Goal: Navigation & Orientation: Find specific page/section

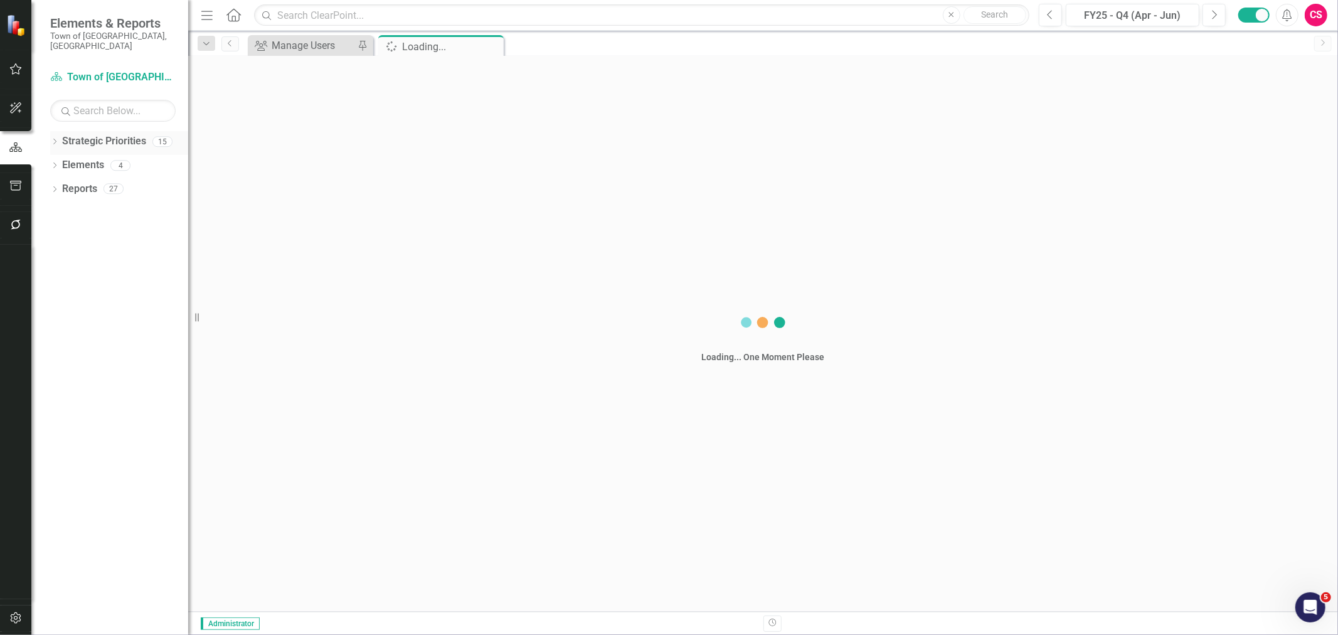
click at [55, 139] on icon "Dropdown" at bounding box center [54, 142] width 9 height 7
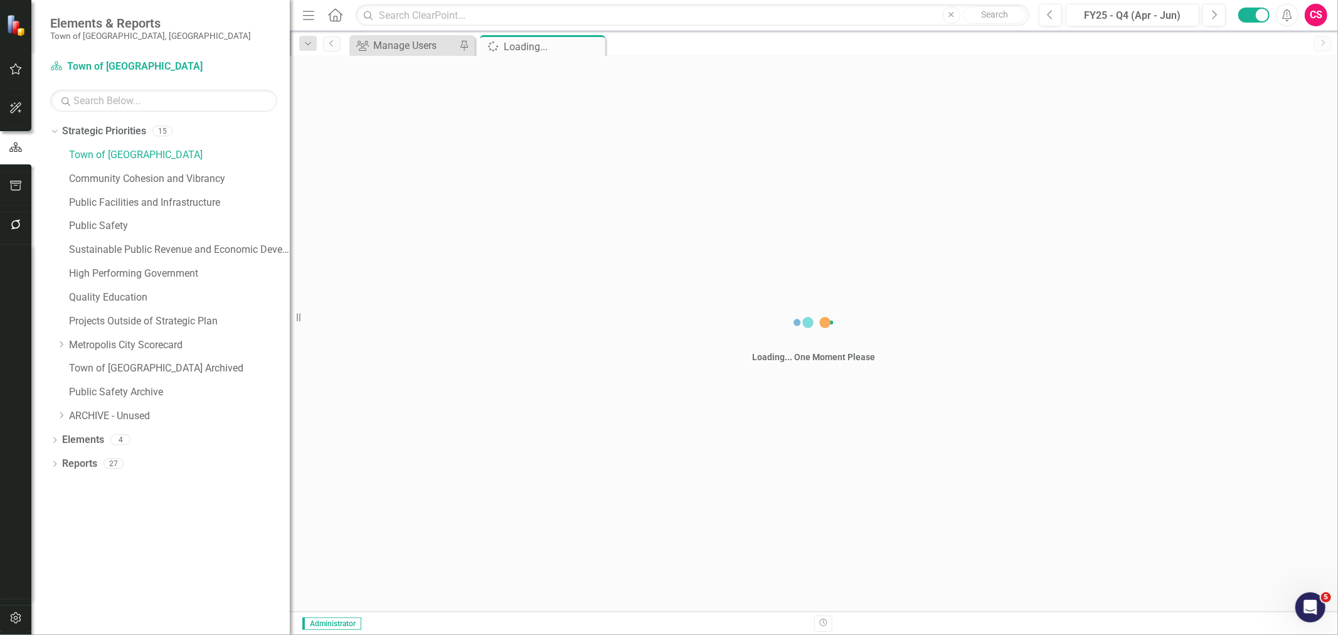
drag, startPoint x: 192, startPoint y: 133, endPoint x: 290, endPoint y: 141, distance: 98.1
click at [290, 141] on div "Resize" at bounding box center [295, 317] width 10 height 635
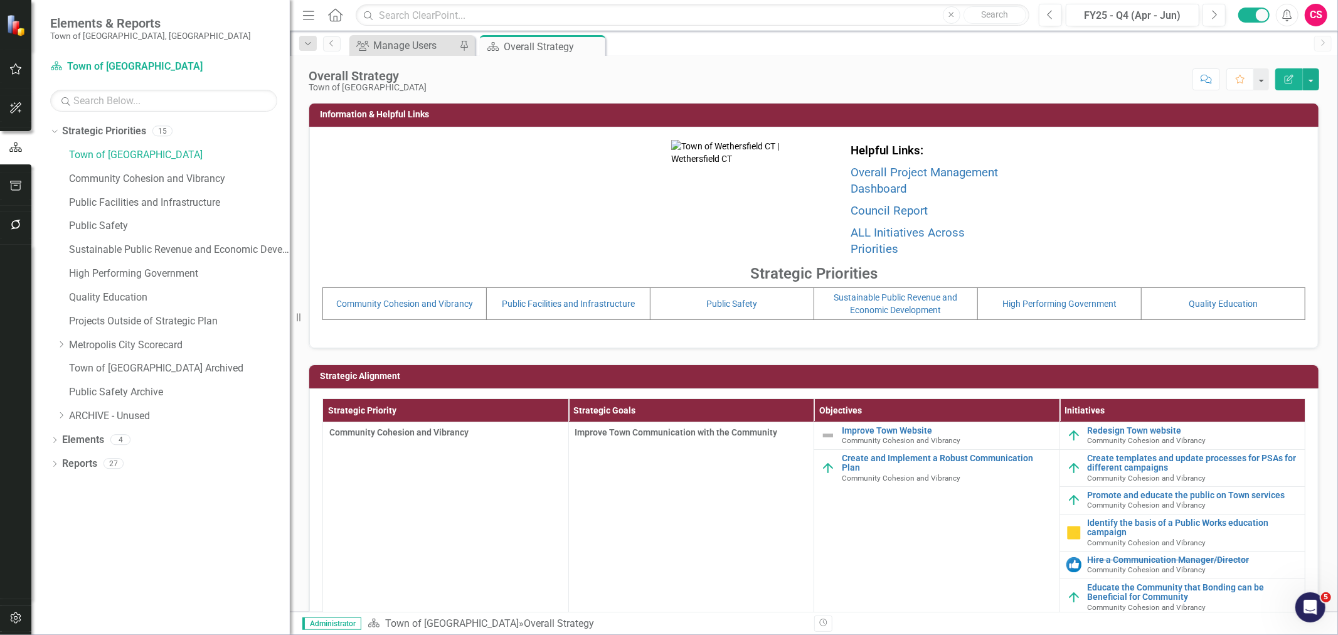
drag, startPoint x: 305, startPoint y: 13, endPoint x: 421, endPoint y: 226, distance: 242.8
click at [305, 13] on icon "Menu" at bounding box center [308, 14] width 16 height 13
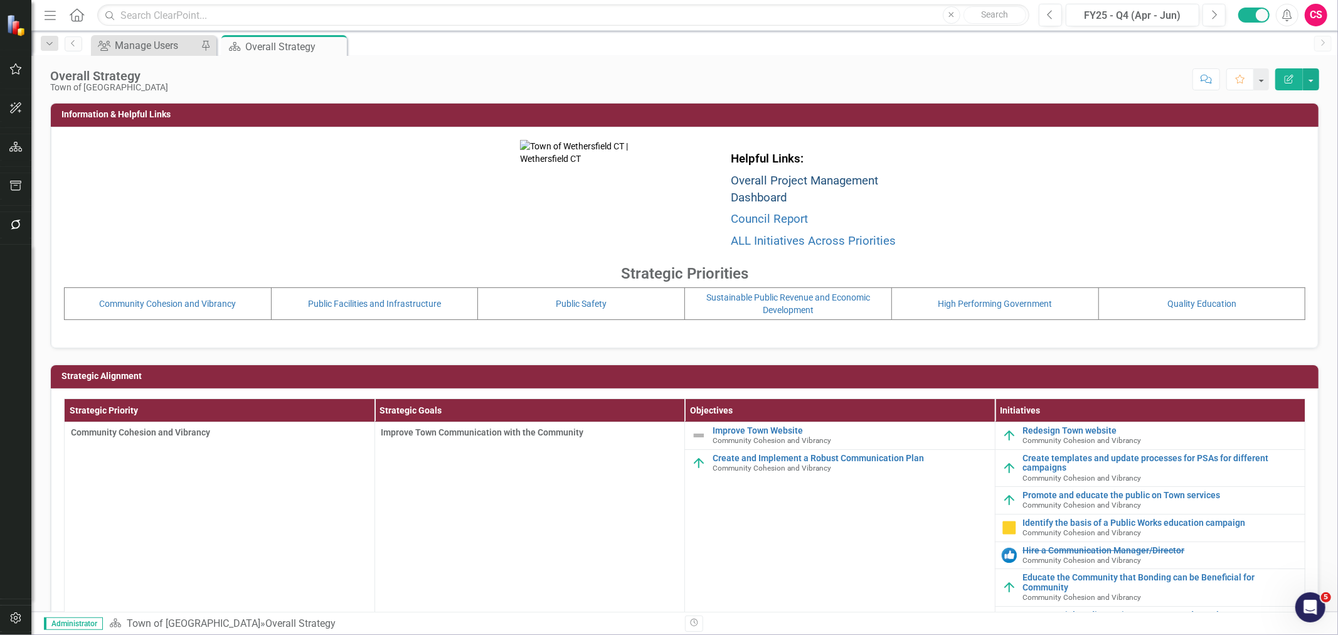
click at [744, 176] on link "Overall Project Management Dashboard" at bounding box center [804, 189] width 147 height 31
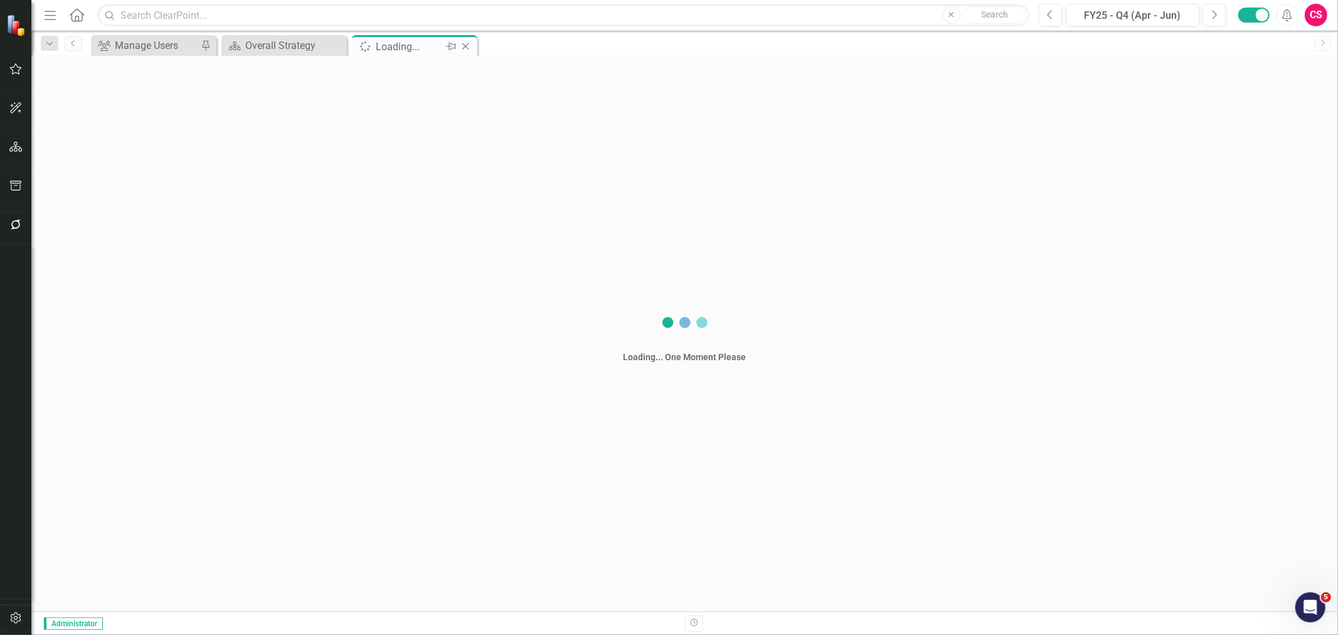
click at [464, 44] on icon "Close" at bounding box center [465, 46] width 13 height 10
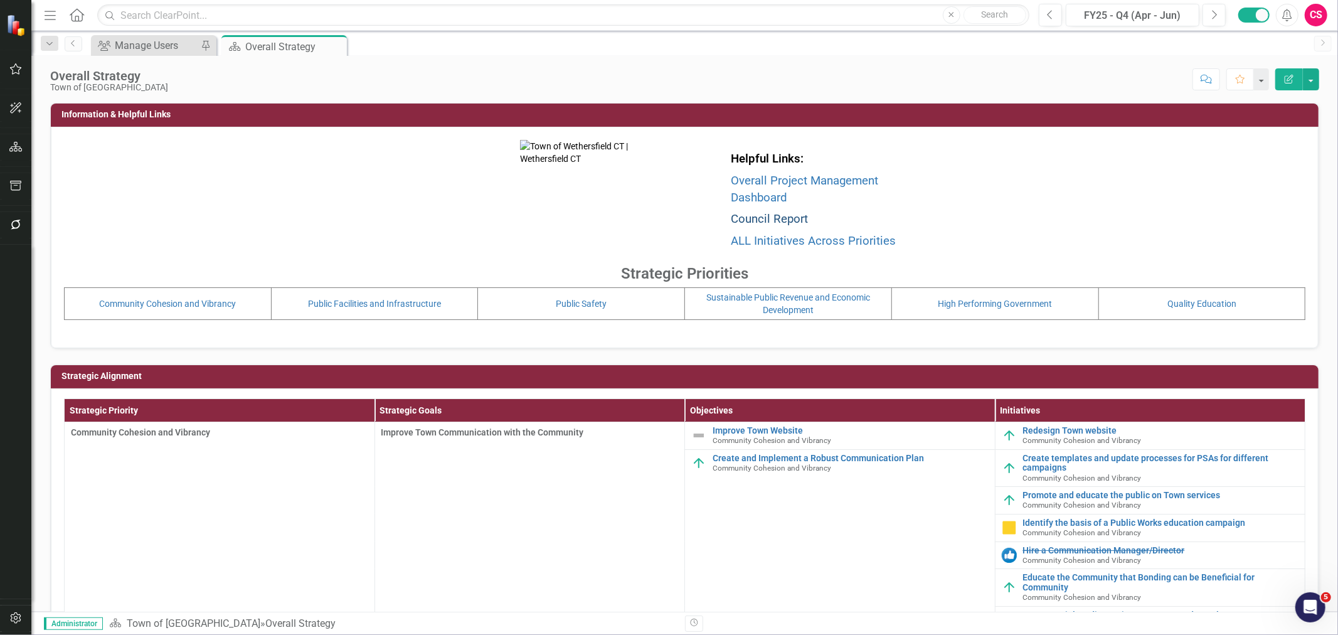
click at [736, 214] on link "Council Report" at bounding box center [769, 219] width 77 height 14
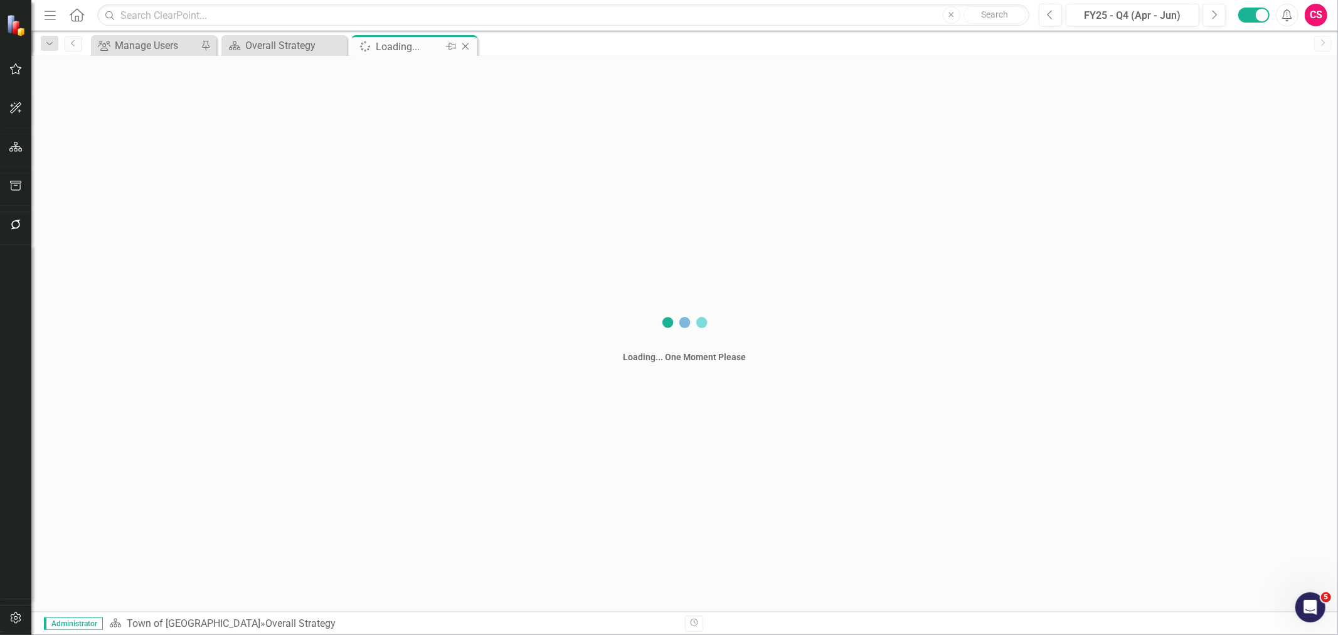
click at [466, 45] on icon "Close" at bounding box center [465, 46] width 13 height 10
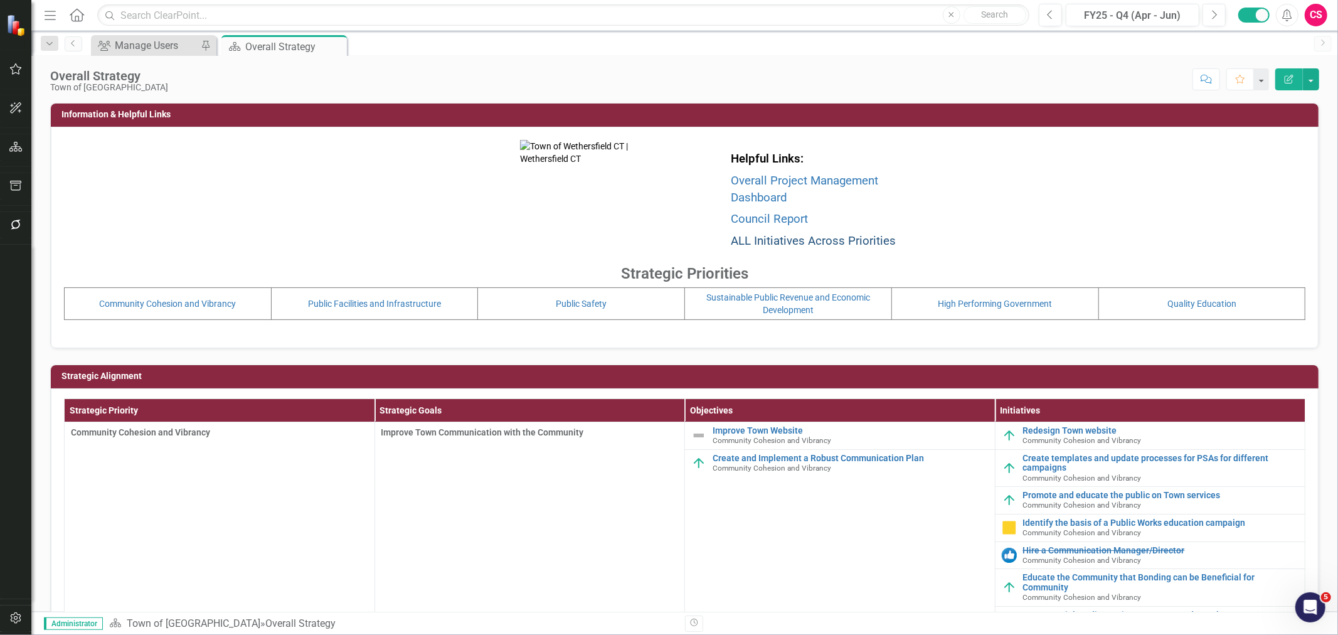
click at [755, 243] on link "ALL Initiatives Across Priorities" at bounding box center [813, 241] width 165 height 14
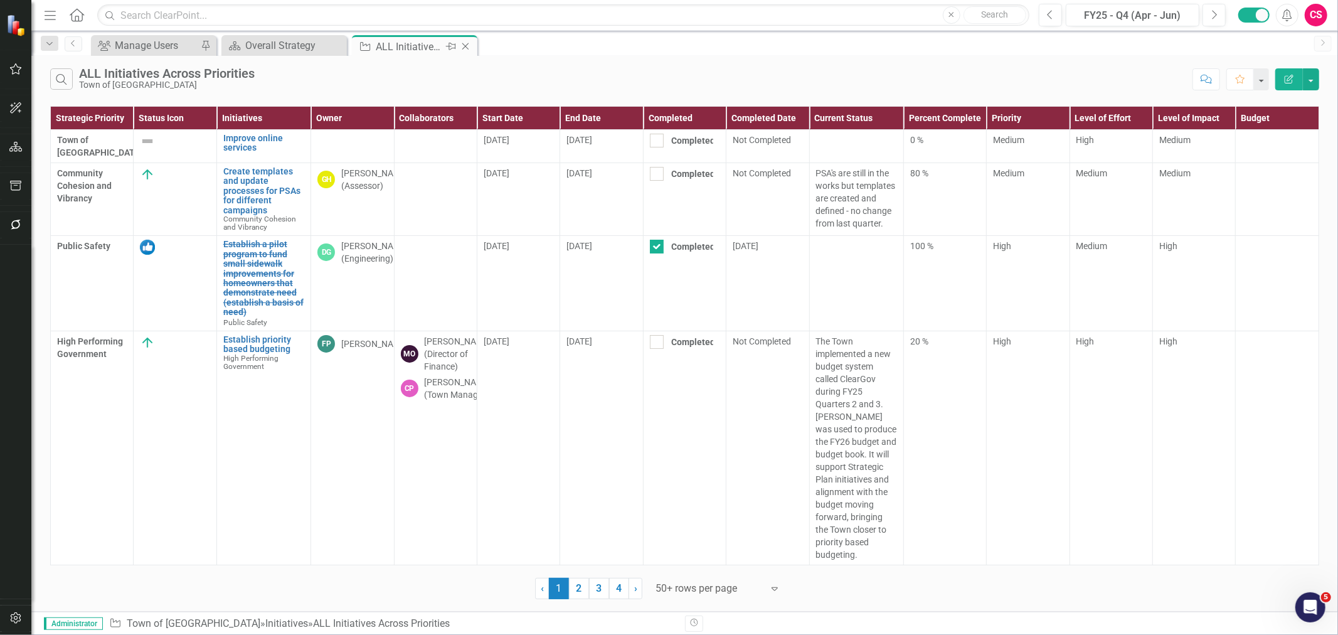
click at [469, 45] on icon "Close" at bounding box center [465, 46] width 13 height 10
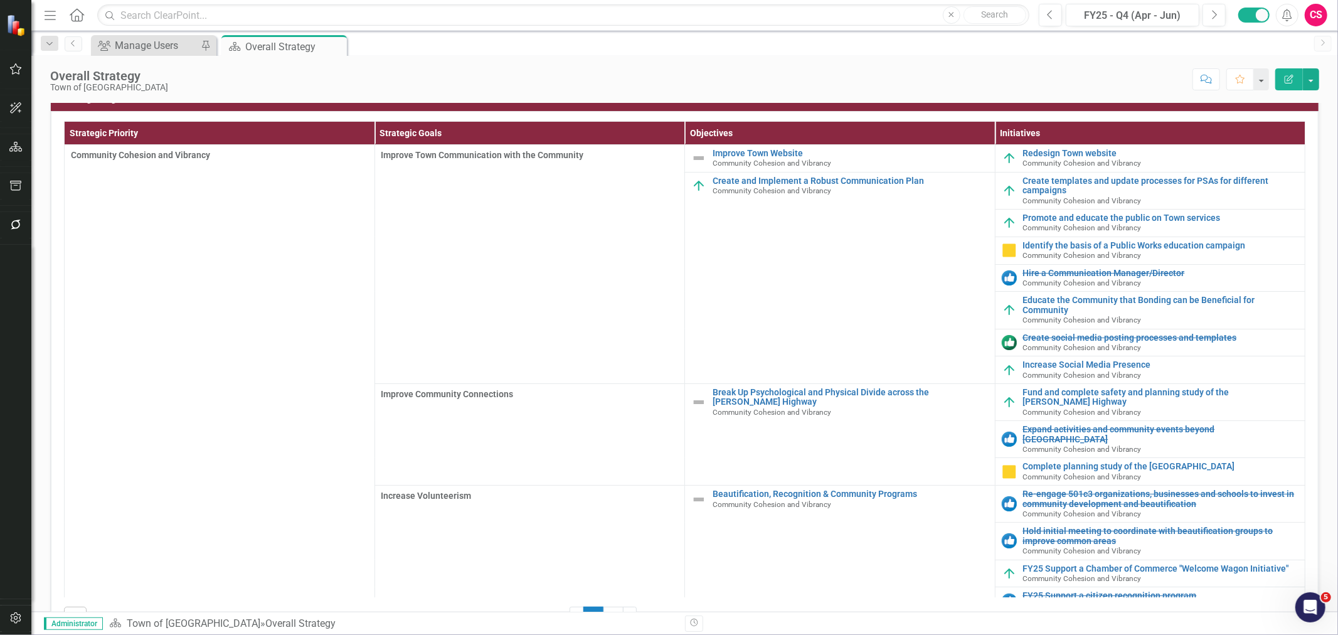
scroll to position [279, 0]
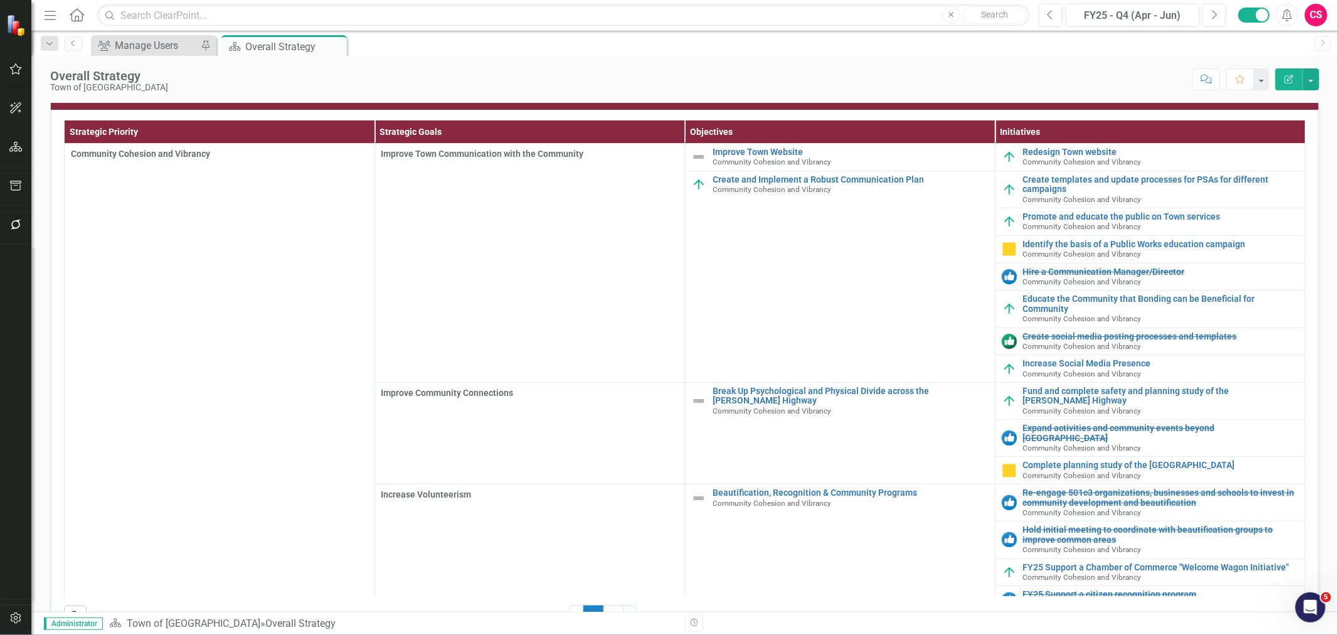
click at [43, 8] on icon "Menu" at bounding box center [50, 14] width 16 height 13
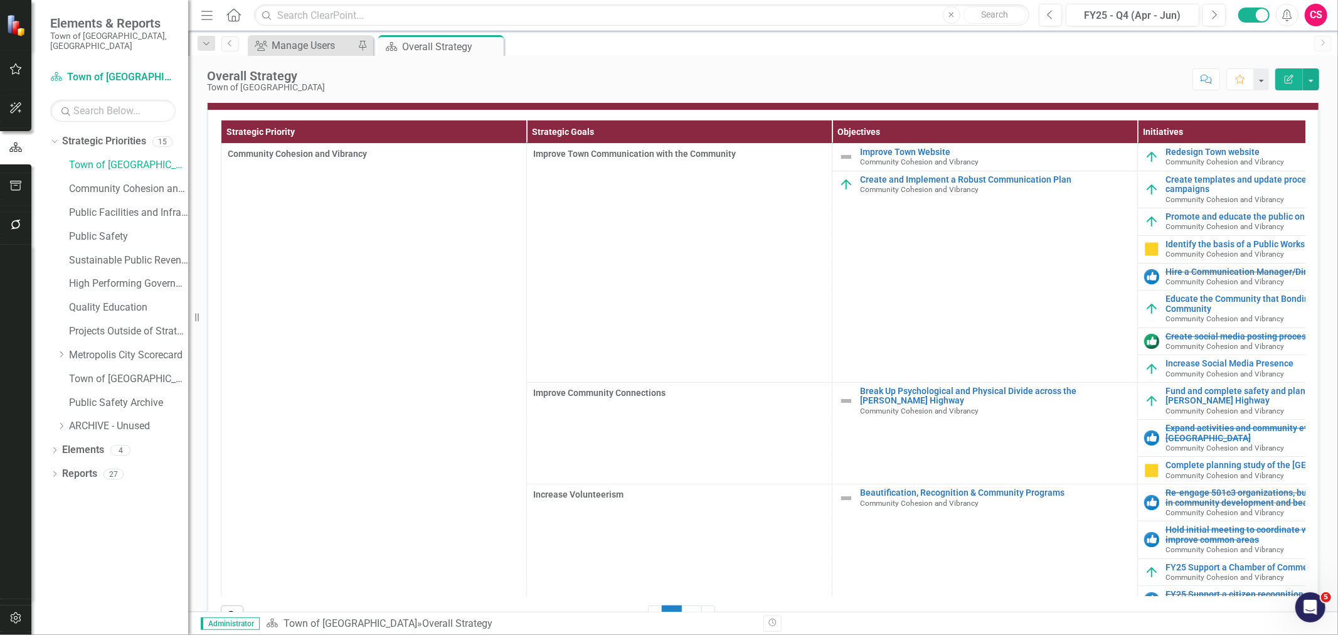
click at [196, 9] on div "Resize" at bounding box center [193, 317] width 10 height 635
click at [201, 13] on icon "Menu" at bounding box center [207, 14] width 16 height 13
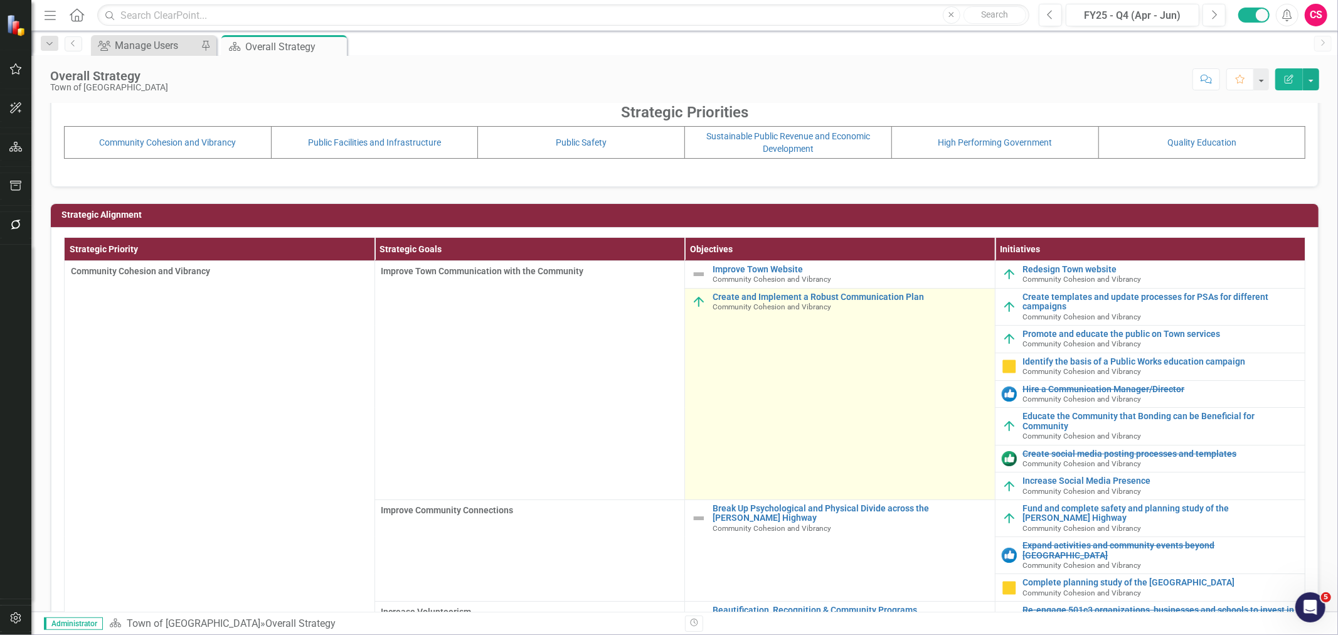
scroll to position [0, 0]
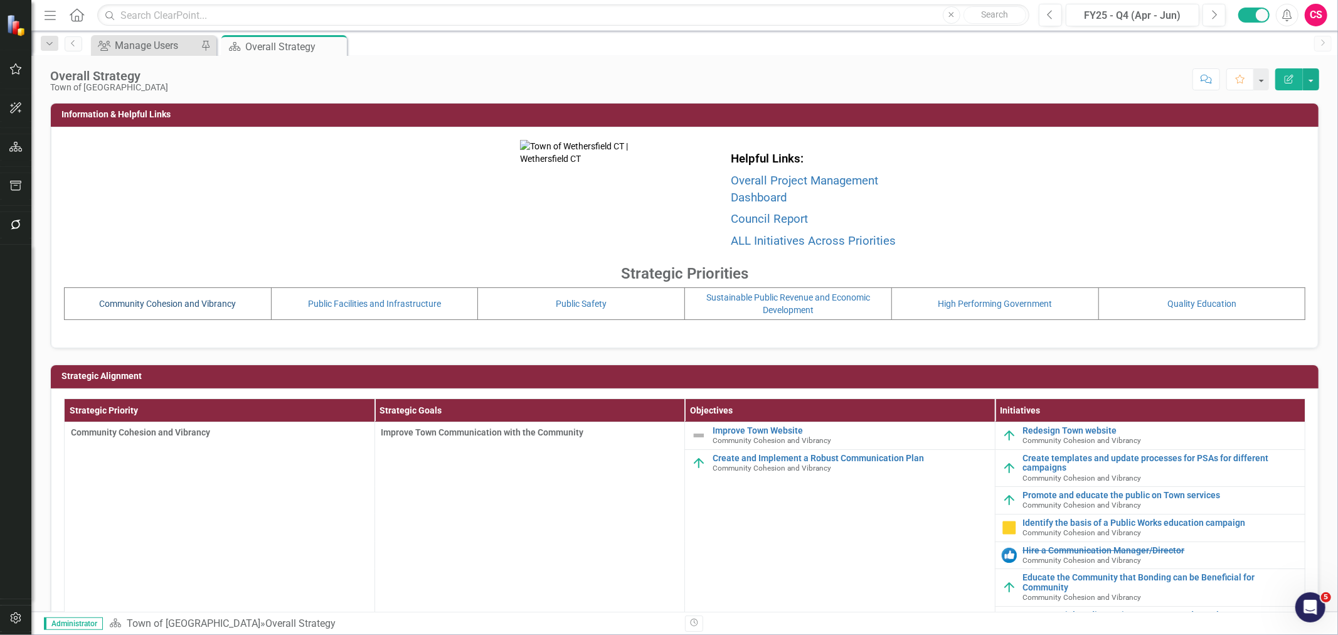
click at [190, 301] on link "Community Cohesion and Vibrancy" at bounding box center [167, 304] width 137 height 10
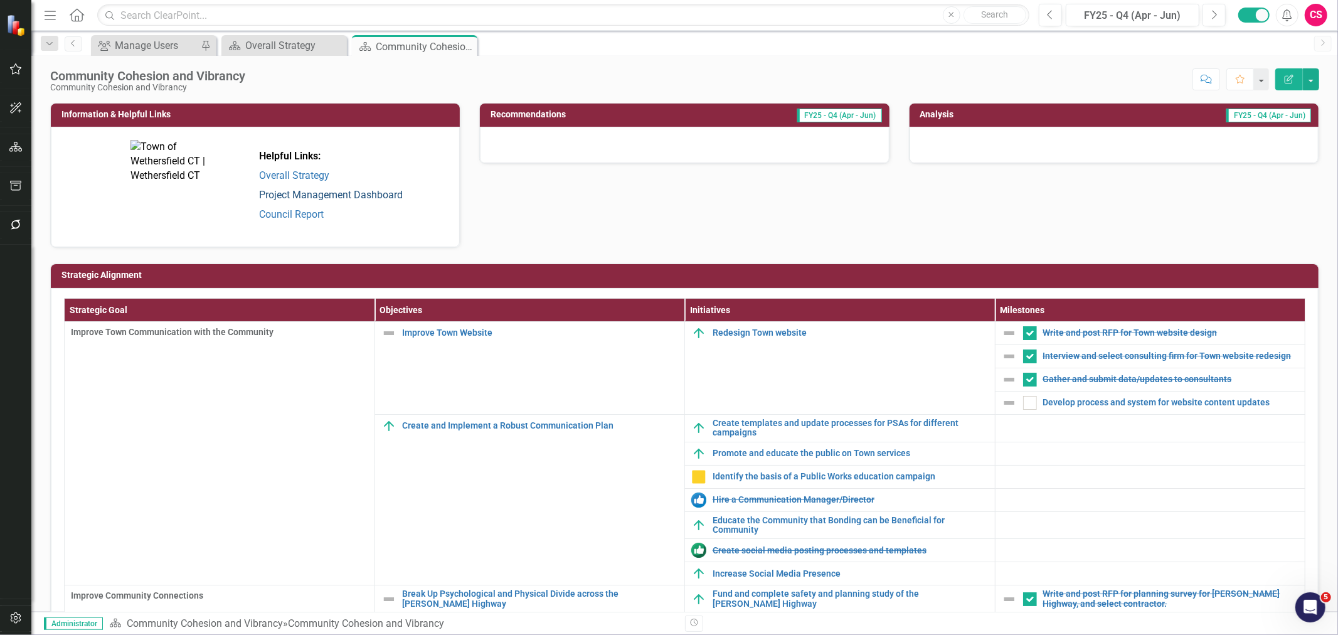
click at [323, 194] on link "Project Management Dashboard" at bounding box center [331, 195] width 144 height 12
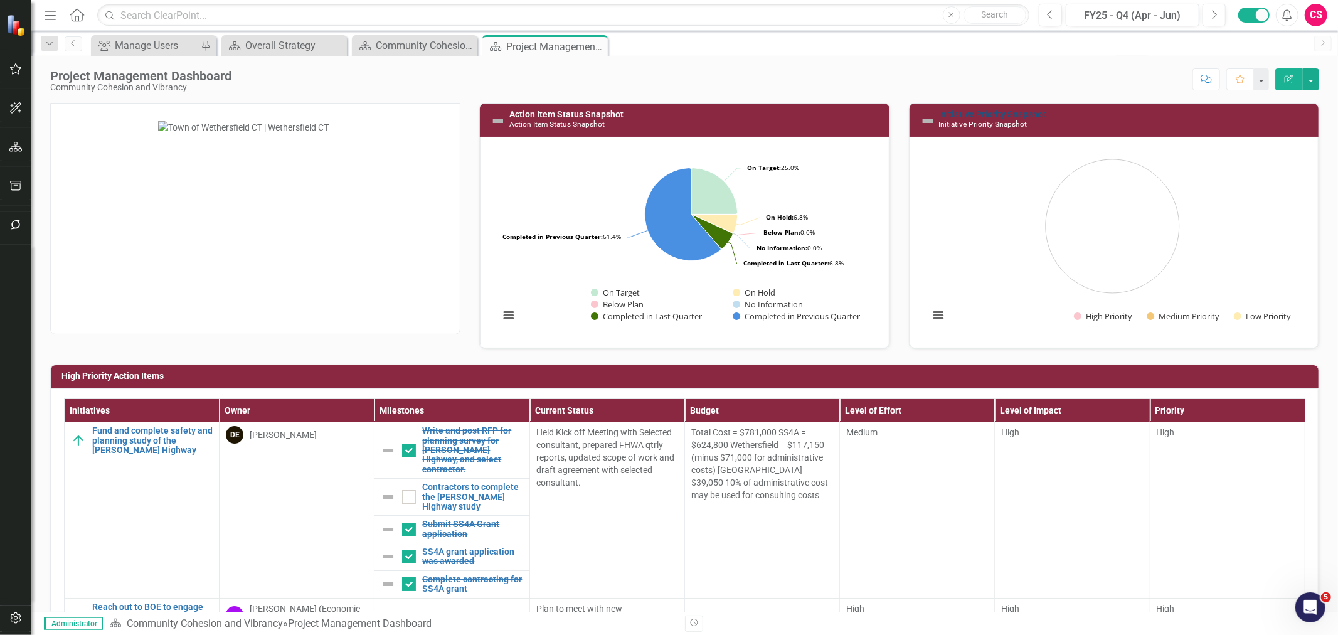
click at [993, 114] on link "Initiative Priority Snapshot" at bounding box center [992, 114] width 107 height 10
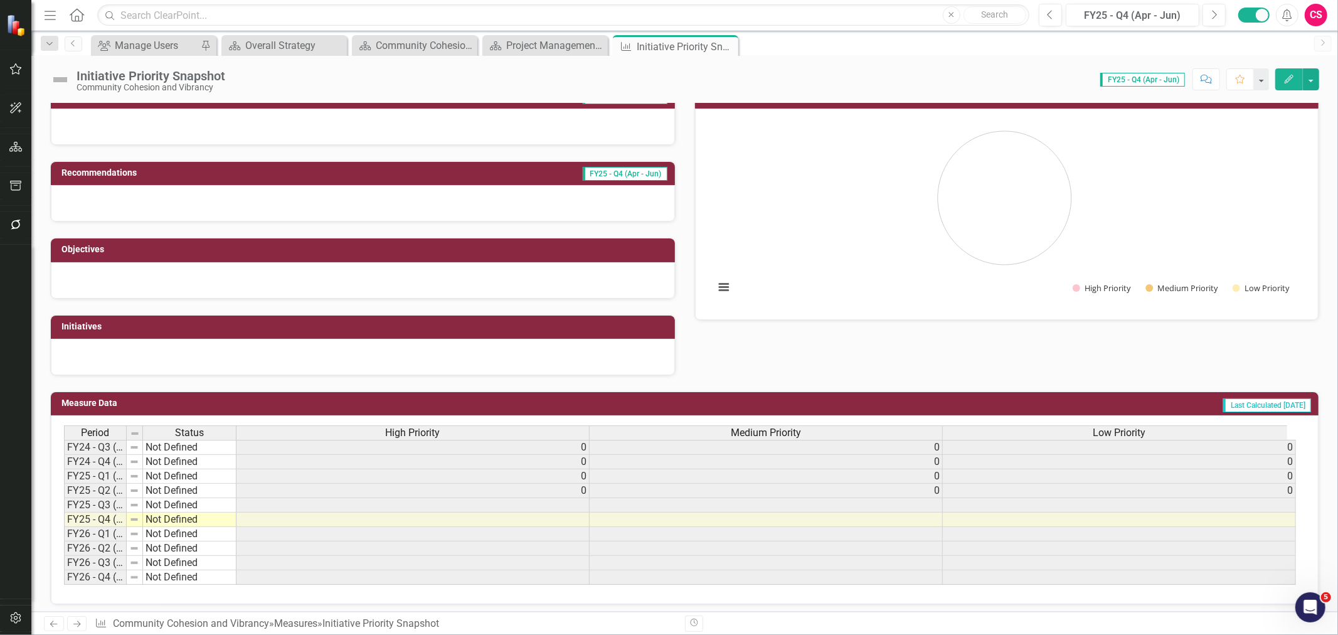
scroll to position [103, 0]
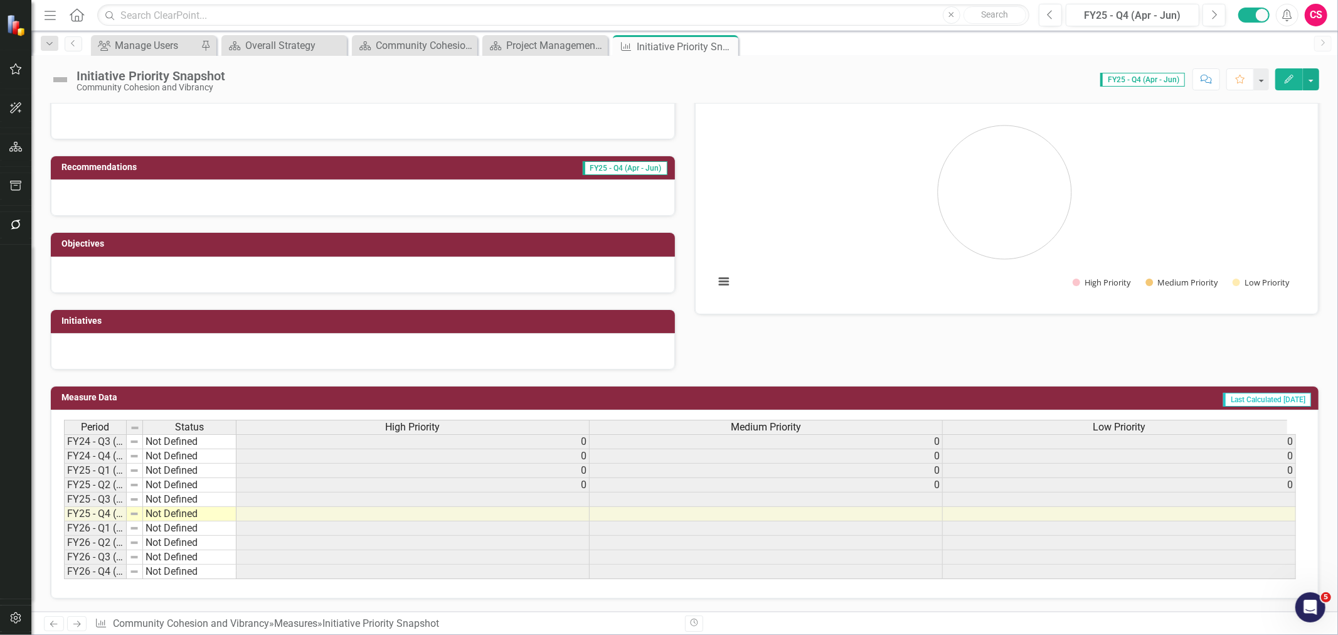
click at [445, 428] on div "High Priority" at bounding box center [412, 427] width 353 height 14
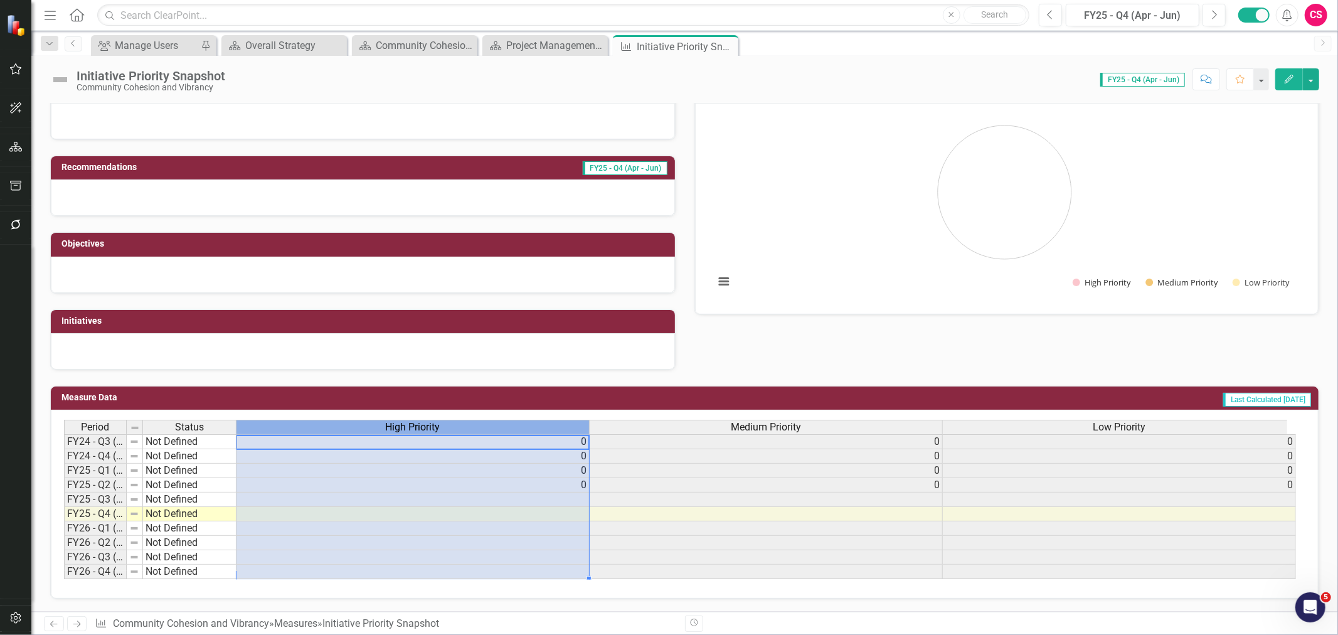
click at [445, 427] on div "High Priority" at bounding box center [412, 427] width 353 height 14
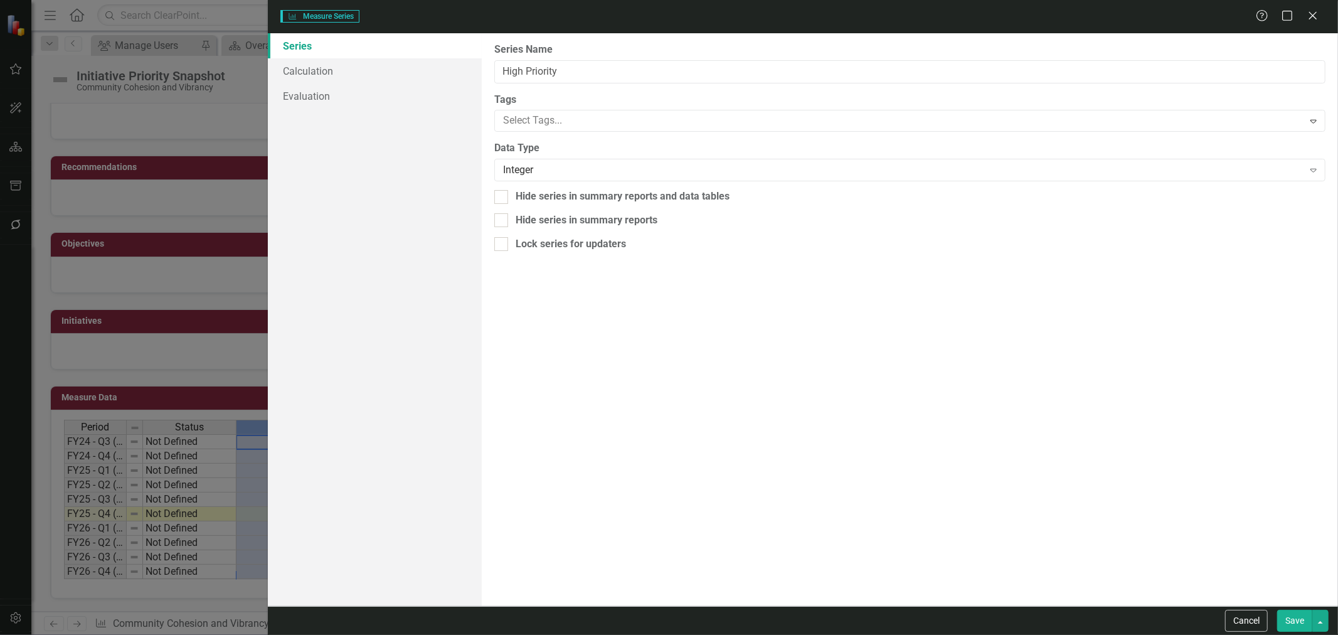
type input "High Priority"
click at [375, 73] on link "Calculation" at bounding box center [375, 70] width 214 height 25
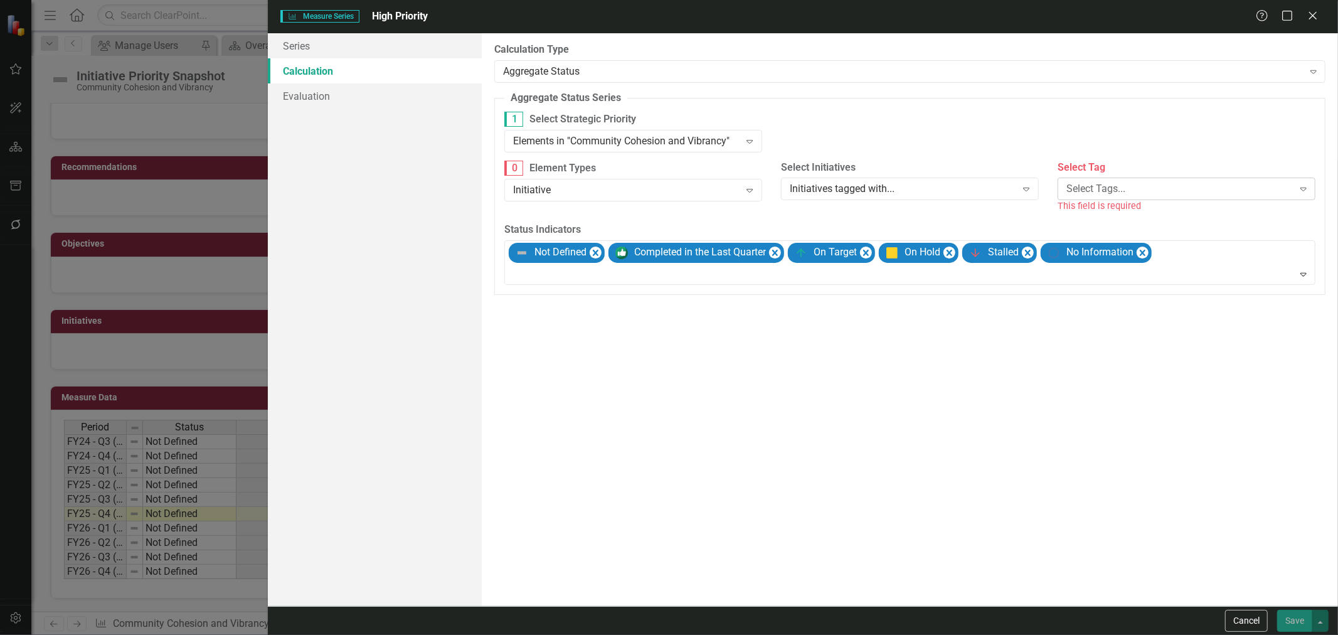
click at [1130, 190] on div "Select Tags..." at bounding box center [1179, 189] width 227 height 14
click at [1100, 142] on div "1 Select Strategic Priority Elements in "Community Cohesion and Vibrancy" Expand" at bounding box center [910, 136] width 830 height 49
click at [1232, 619] on button "Cancel" at bounding box center [1246, 621] width 43 height 22
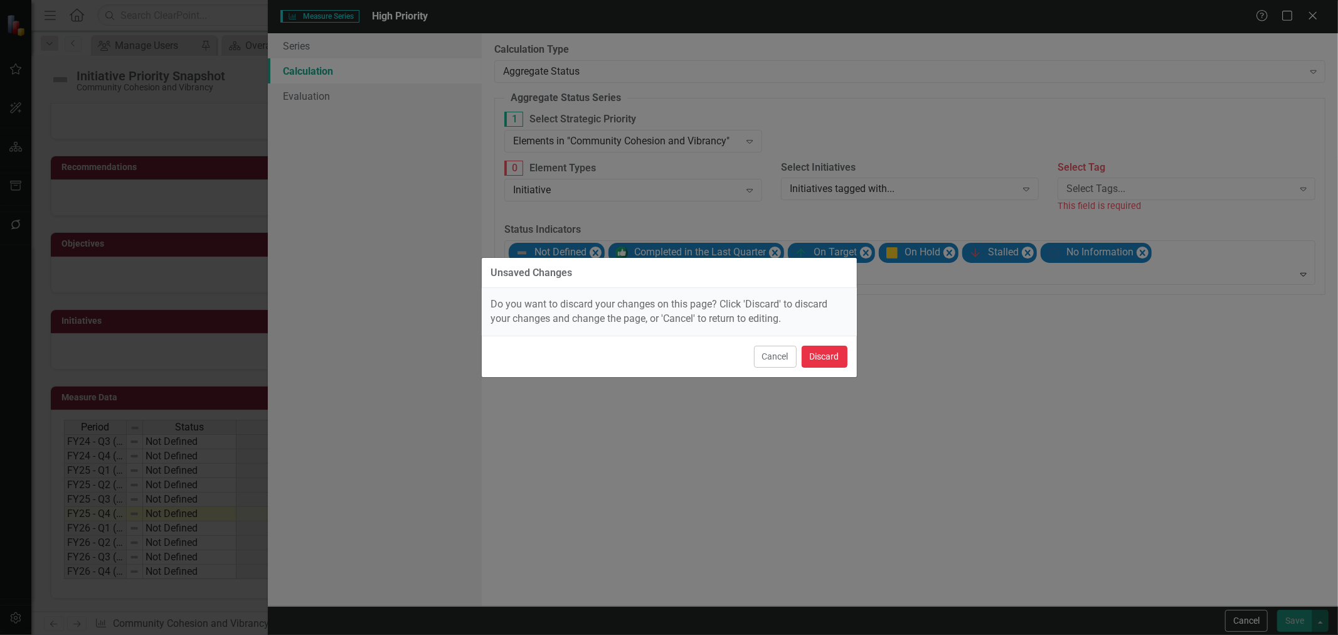
click at [839, 364] on button "Discard" at bounding box center [825, 357] width 46 height 22
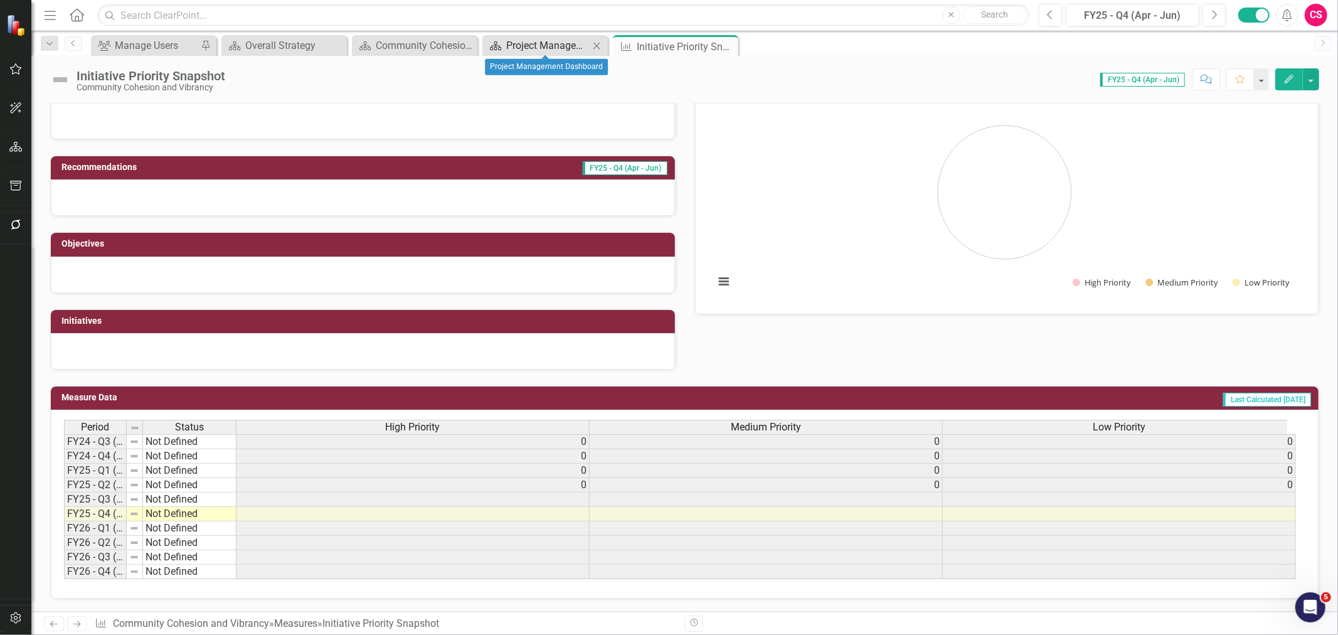
click at [515, 45] on div "Project Management Dashboard" at bounding box center [547, 46] width 83 height 16
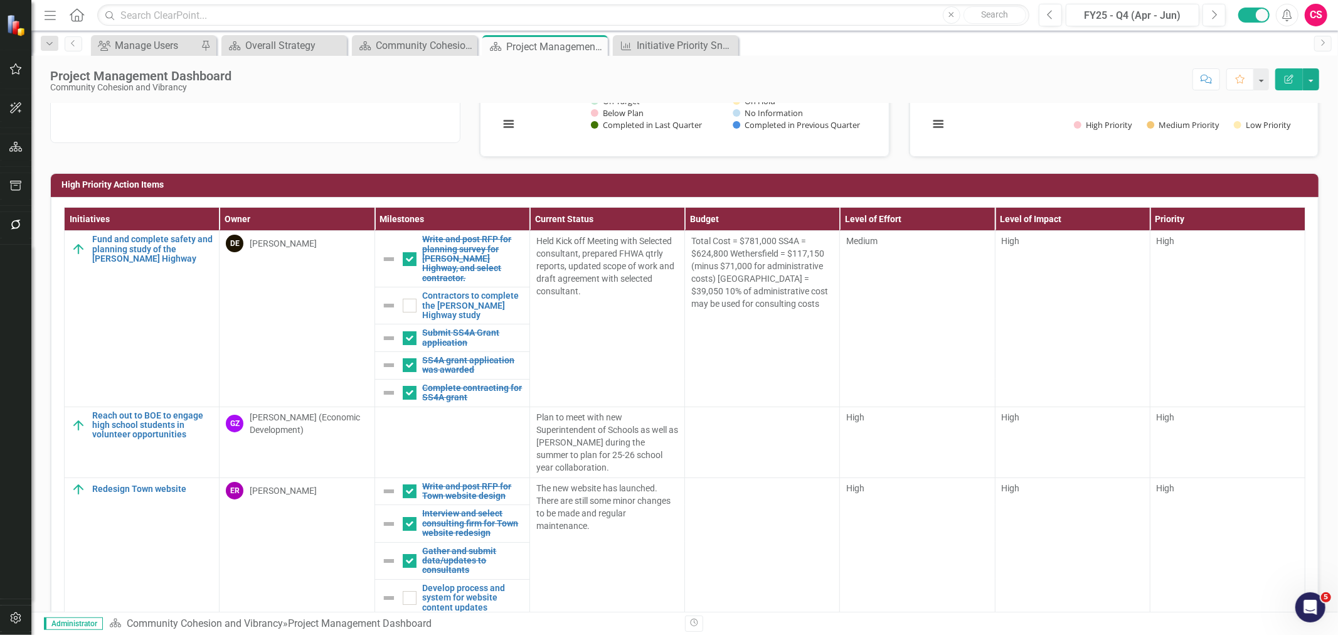
scroll to position [209, 0]
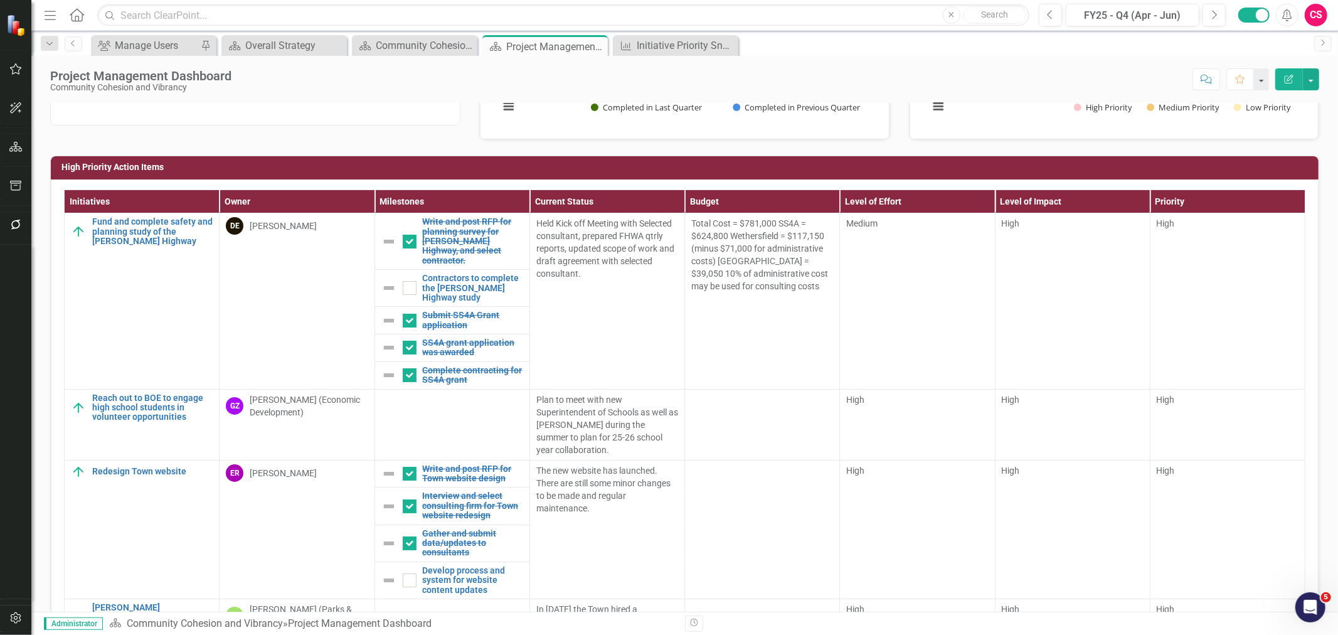
click at [55, 18] on icon "button" at bounding box center [50, 15] width 11 height 9
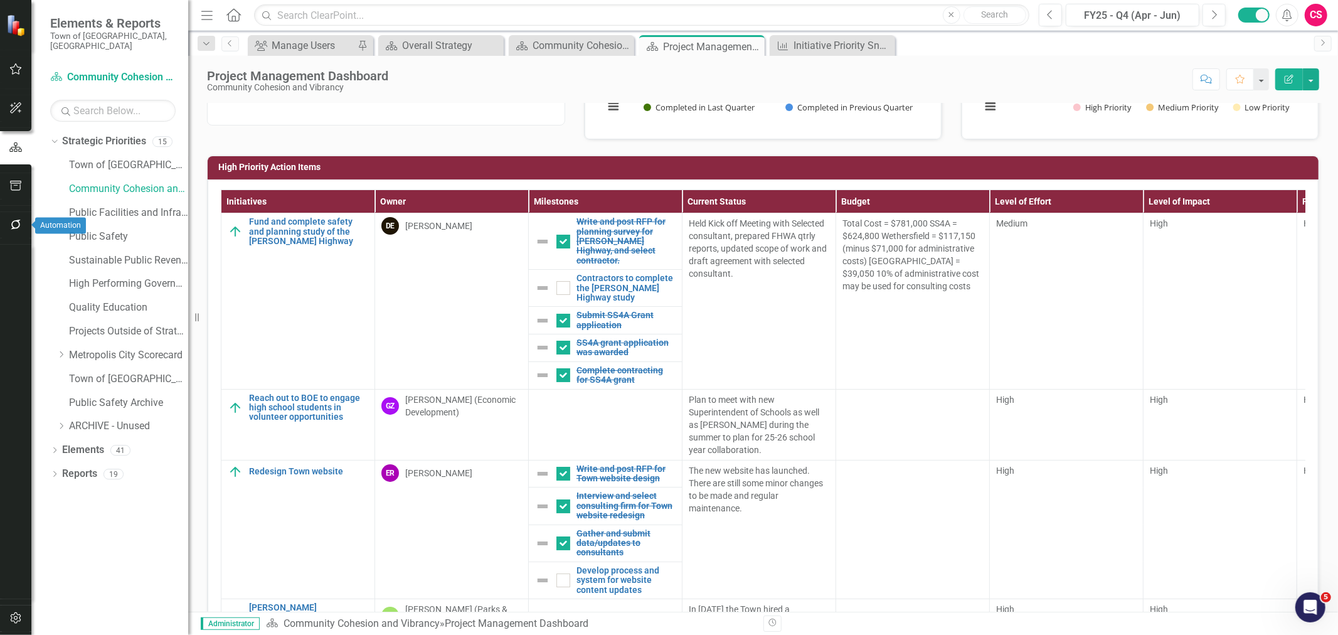
click at [14, 215] on button "button" at bounding box center [16, 225] width 28 height 26
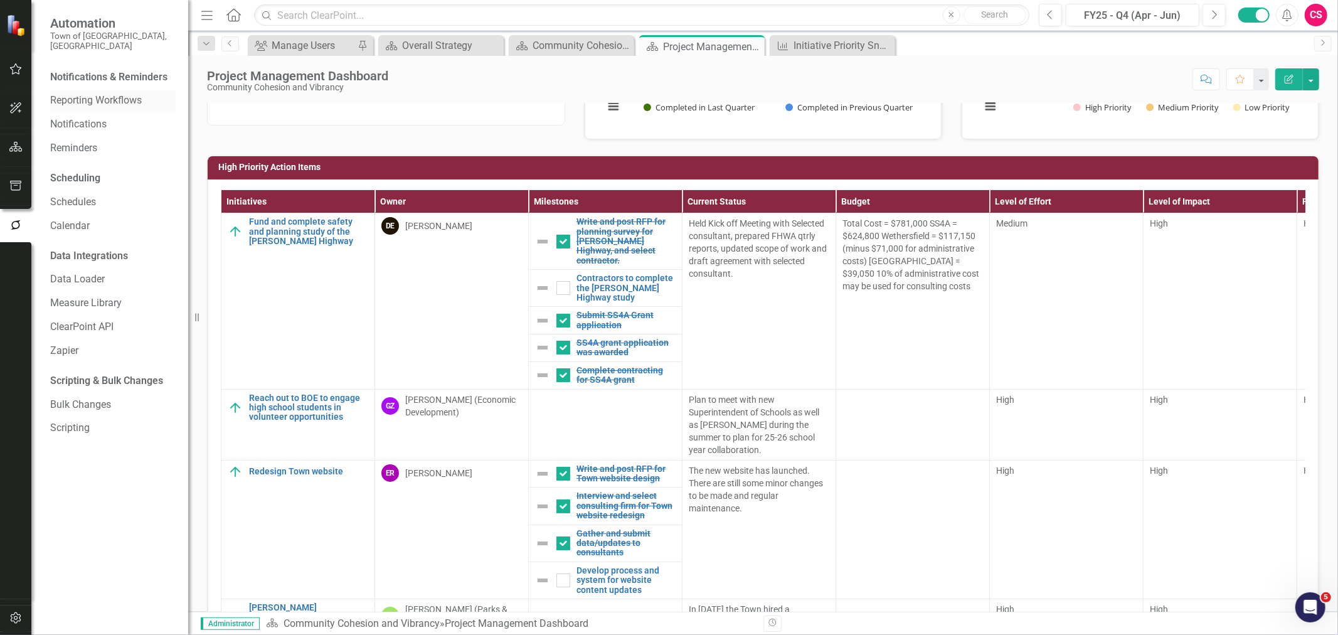
click at [68, 90] on div "Reporting Workflows" at bounding box center [112, 100] width 125 height 21
click at [61, 93] on link "Reporting Workflows" at bounding box center [112, 100] width 125 height 14
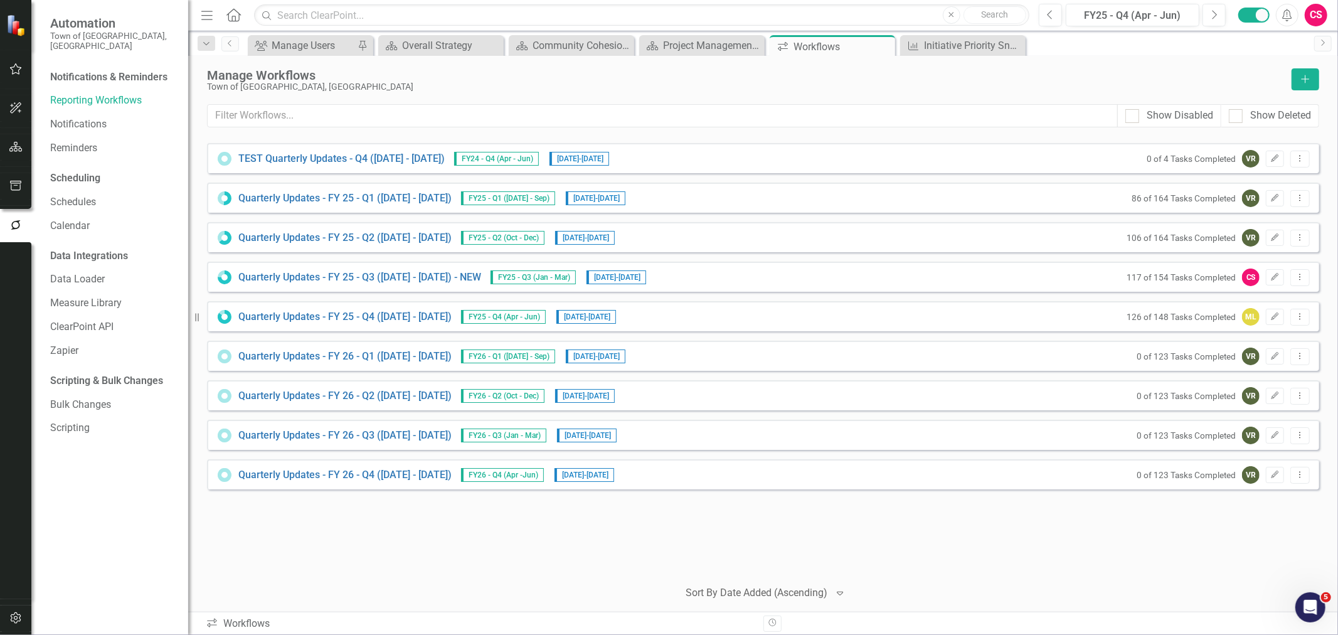
click at [230, 19] on icon "Home" at bounding box center [233, 14] width 16 height 13
